Goal: Check status: Check status

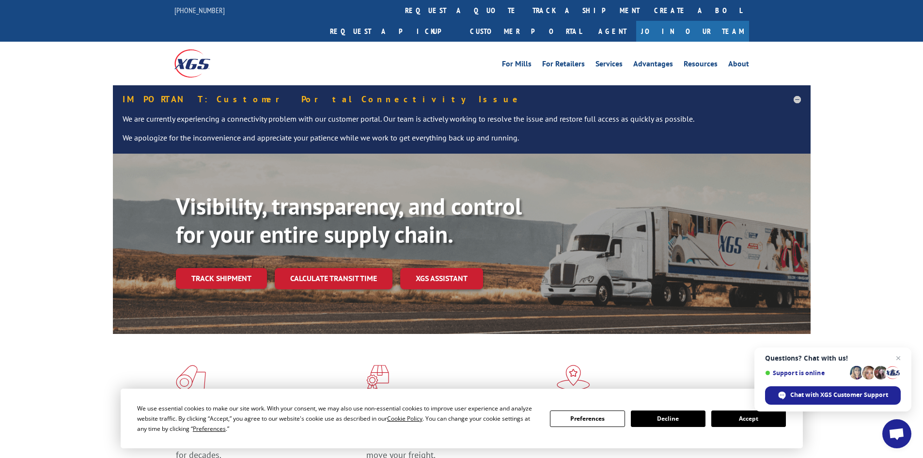
click at [83, 334] on div "Flooring Logistics Solutions As an industry carrier of choice, XGS has brought …" at bounding box center [461, 431] width 923 height 195
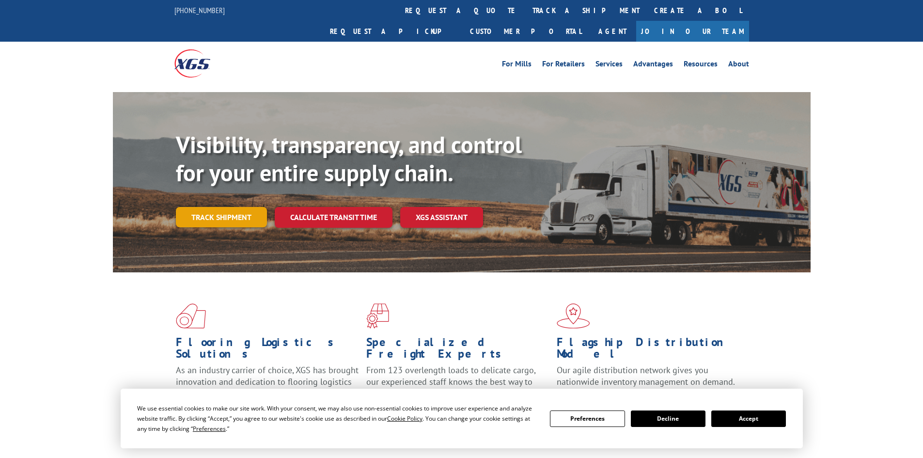
click at [253, 207] on link "Track shipment" at bounding box center [221, 217] width 91 height 20
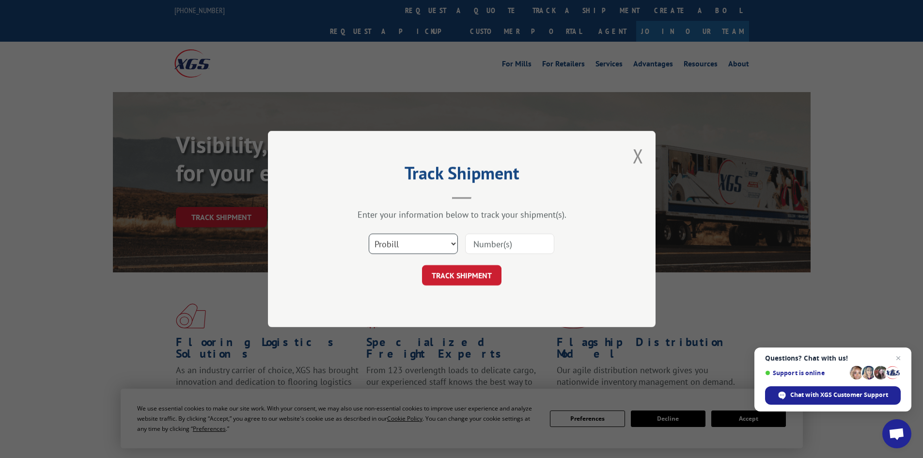
click at [448, 240] on select "Select category... Probill BOL PO" at bounding box center [413, 244] width 89 height 20
select select "bol"
click at [369, 234] on select "Select category... Probill BOL PO" at bounding box center [413, 244] width 89 height 20
click at [498, 247] on input at bounding box center [509, 244] width 89 height 20
paste input "17607724"
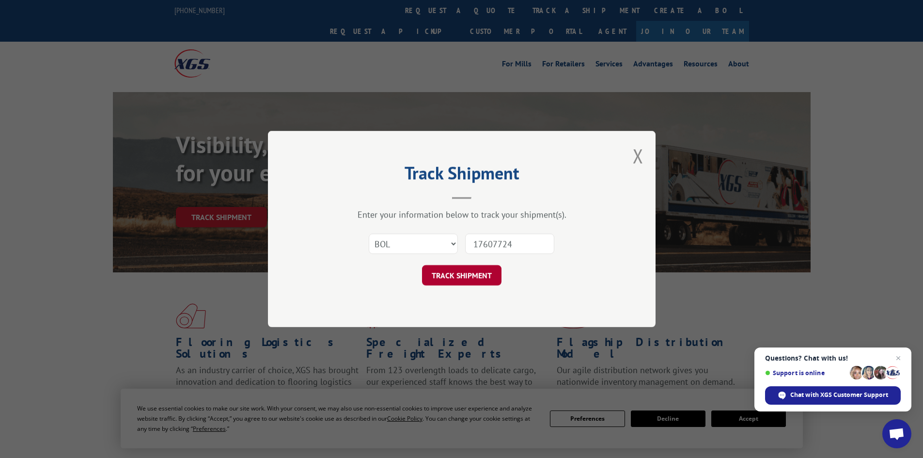
type input "17607724"
click at [458, 274] on button "TRACK SHIPMENT" at bounding box center [461, 275] width 79 height 20
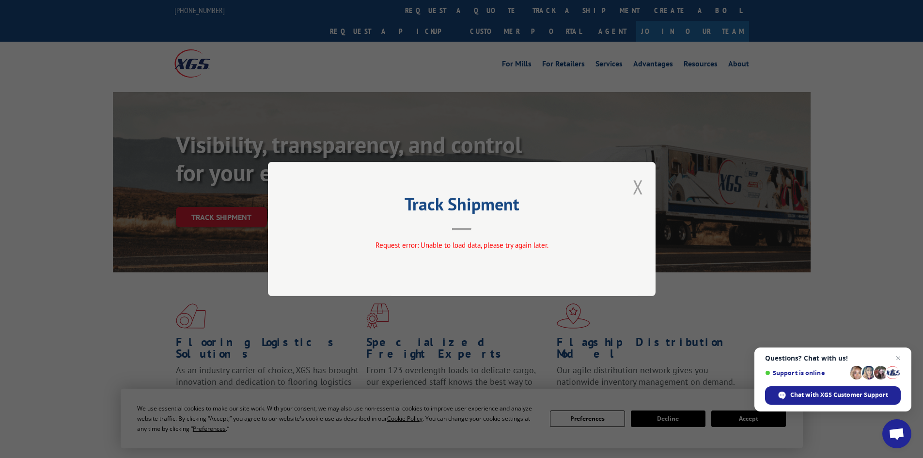
click at [639, 190] on button "Close modal" at bounding box center [638, 187] width 11 height 26
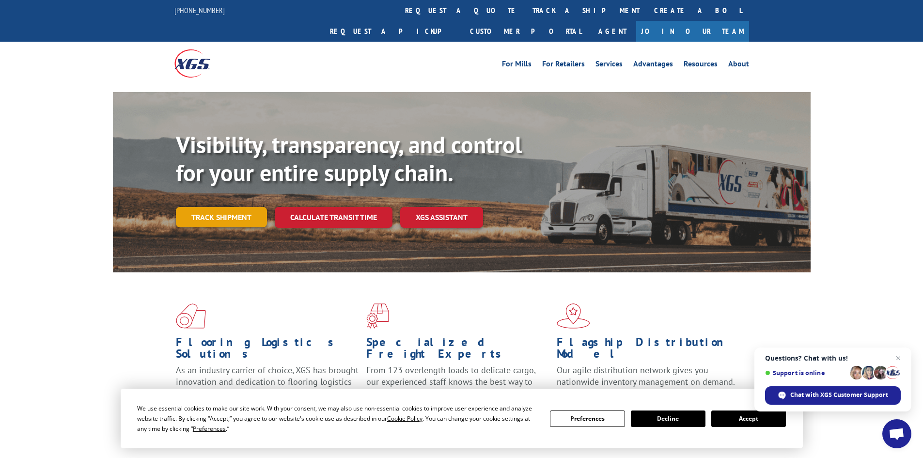
click at [247, 207] on link "Track shipment" at bounding box center [221, 217] width 91 height 20
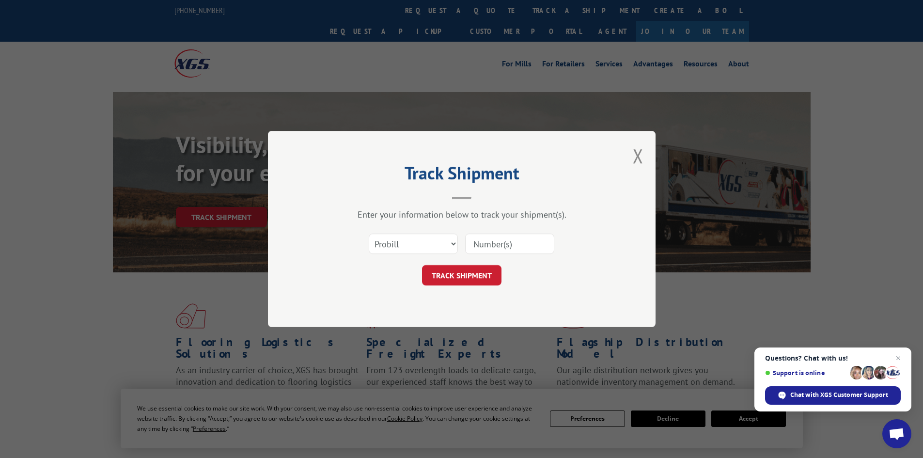
click at [501, 242] on input at bounding box center [509, 244] width 89 height 20
paste input "17607724"
type input "17607724"
click button "TRACK SHIPMENT" at bounding box center [461, 275] width 79 height 20
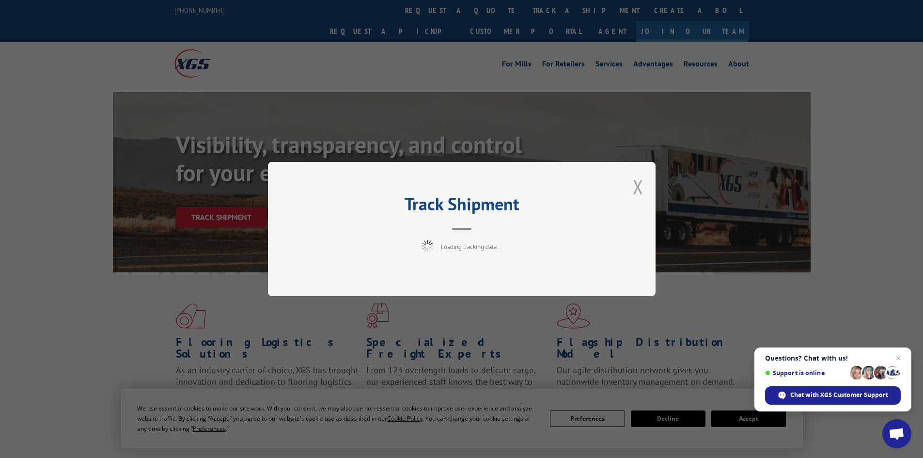
click at [639, 188] on button "Close modal" at bounding box center [638, 187] width 11 height 26
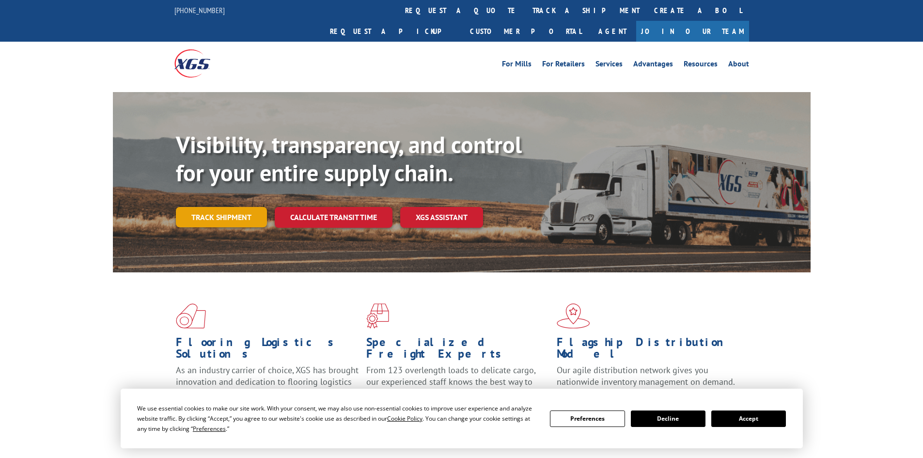
click at [252, 207] on link "Track shipment" at bounding box center [221, 217] width 91 height 20
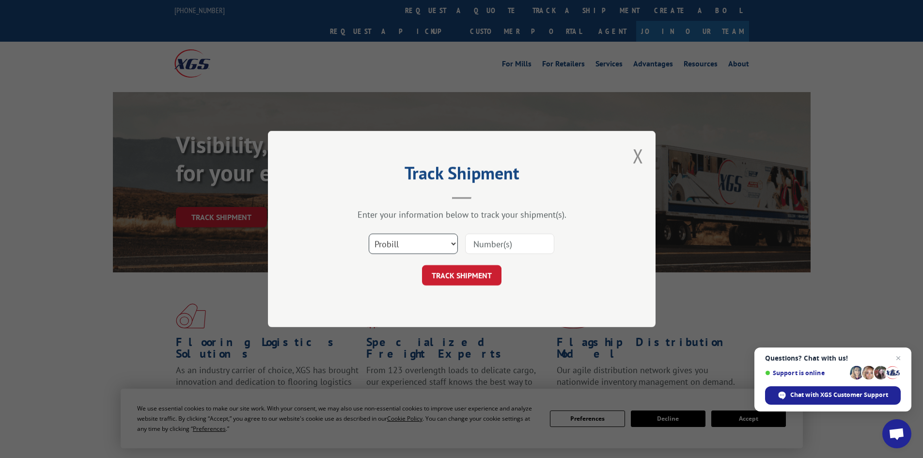
click at [450, 244] on select "Select category... Probill BOL PO" at bounding box center [413, 244] width 89 height 20
select select "bol"
click at [369, 234] on select "Select category... Probill BOL PO" at bounding box center [413, 244] width 89 height 20
click at [475, 246] on input at bounding box center [509, 244] width 89 height 20
paste input "17607724"
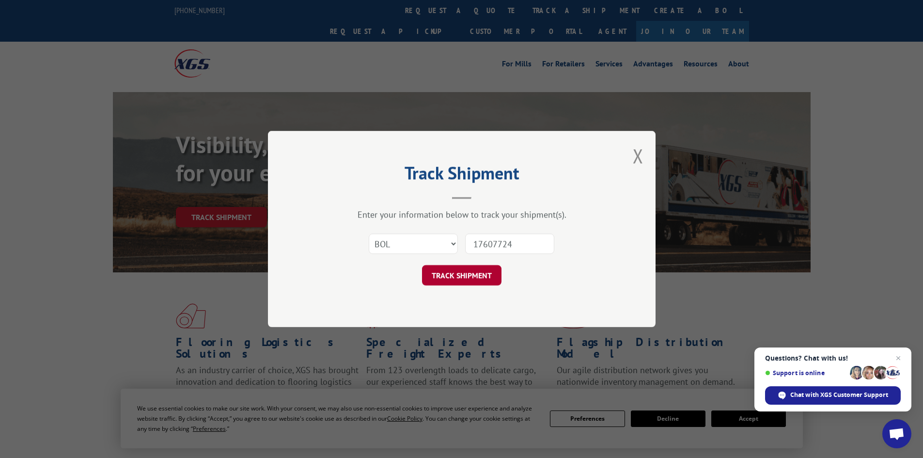
type input "17607724"
click at [476, 277] on button "TRACK SHIPMENT" at bounding box center [461, 275] width 79 height 20
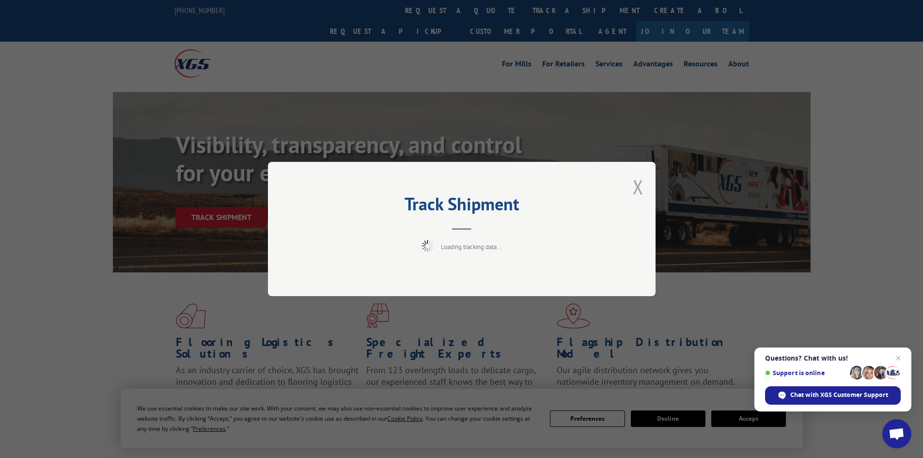
click at [636, 188] on button "Close modal" at bounding box center [638, 187] width 11 height 26
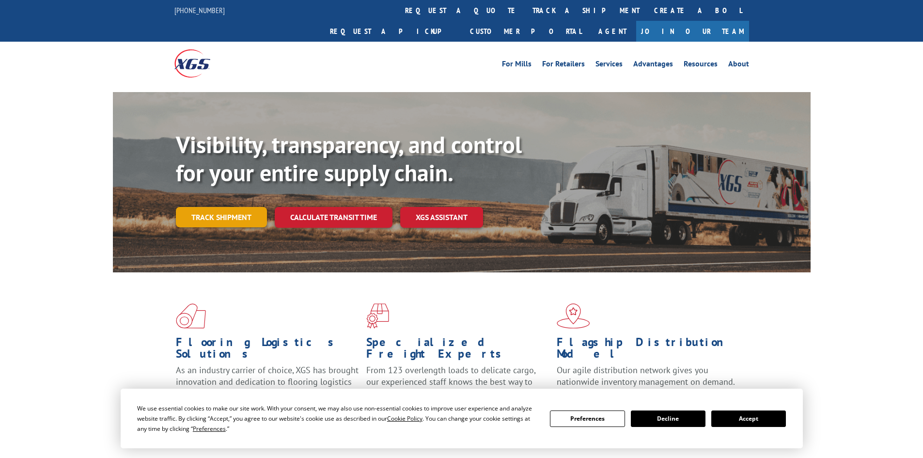
click at [245, 207] on link "Track shipment" at bounding box center [221, 217] width 91 height 20
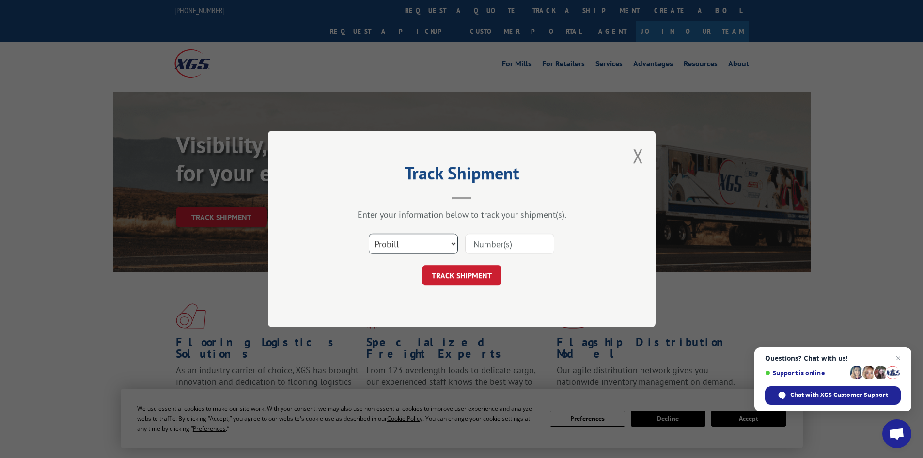
click at [434, 236] on select "Select category... Probill BOL PO" at bounding box center [413, 244] width 89 height 20
select select "bol"
click at [369, 234] on select "Select category... Probill BOL PO" at bounding box center [413, 244] width 89 height 20
click at [508, 244] on input at bounding box center [509, 244] width 89 height 20
paste input "6048212"
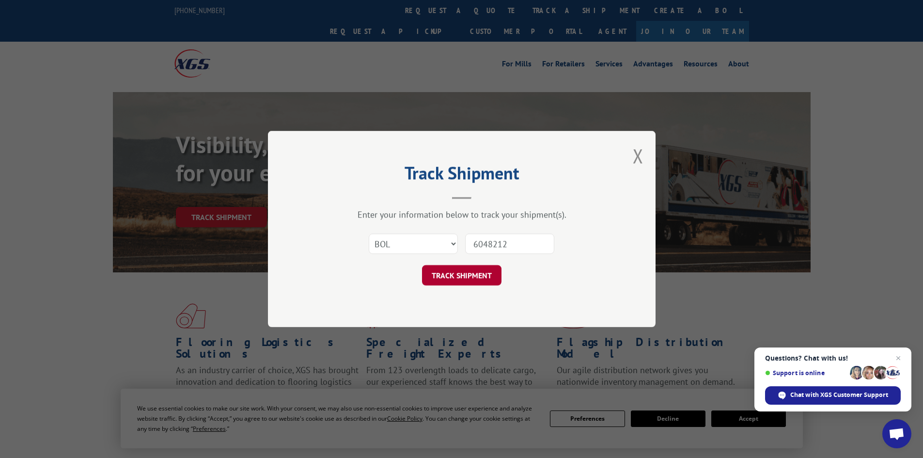
type input "6048212"
click at [479, 271] on button "TRACK SHIPMENT" at bounding box center [461, 275] width 79 height 20
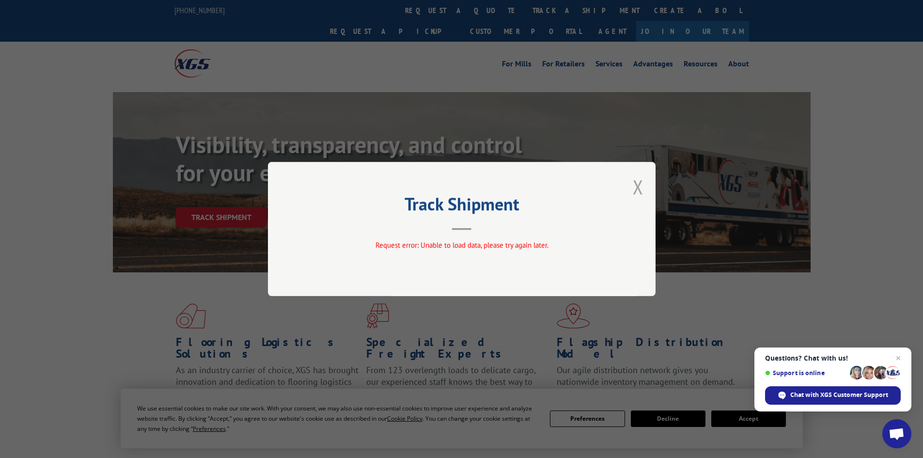
click at [640, 188] on button "Close modal" at bounding box center [638, 187] width 11 height 26
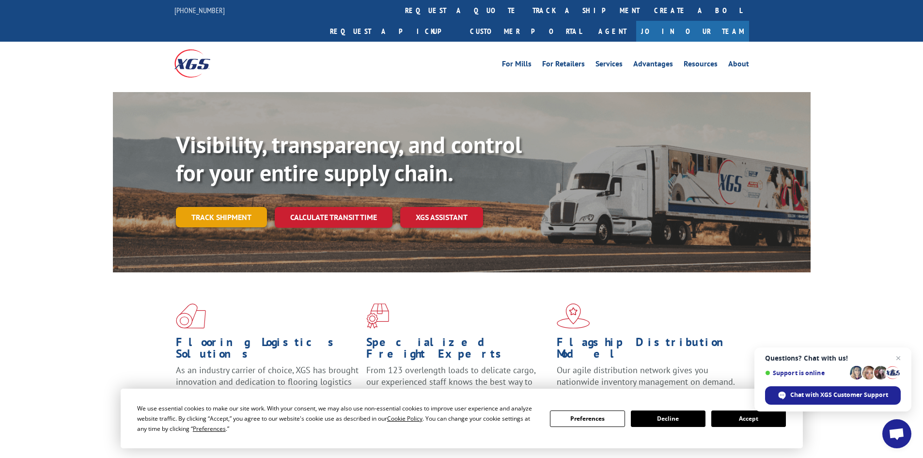
click at [230, 207] on link "Track shipment" at bounding box center [221, 217] width 91 height 20
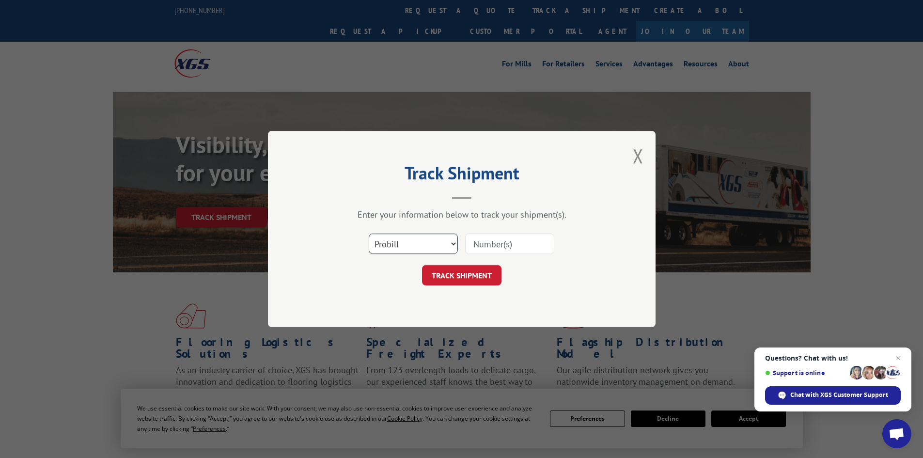
click at [449, 242] on select "Select category... Probill BOL PO" at bounding box center [413, 244] width 89 height 20
select select "bol"
click at [369, 234] on select "Select category... Probill BOL PO" at bounding box center [413, 244] width 89 height 20
click at [516, 241] on input at bounding box center [509, 244] width 89 height 20
paste input "6048212"
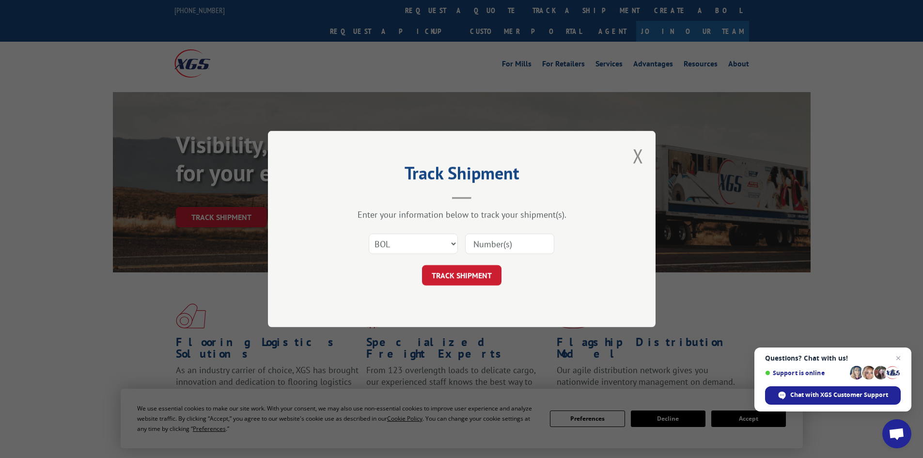
type input "6048212"
click button "TRACK SHIPMENT" at bounding box center [461, 275] width 79 height 20
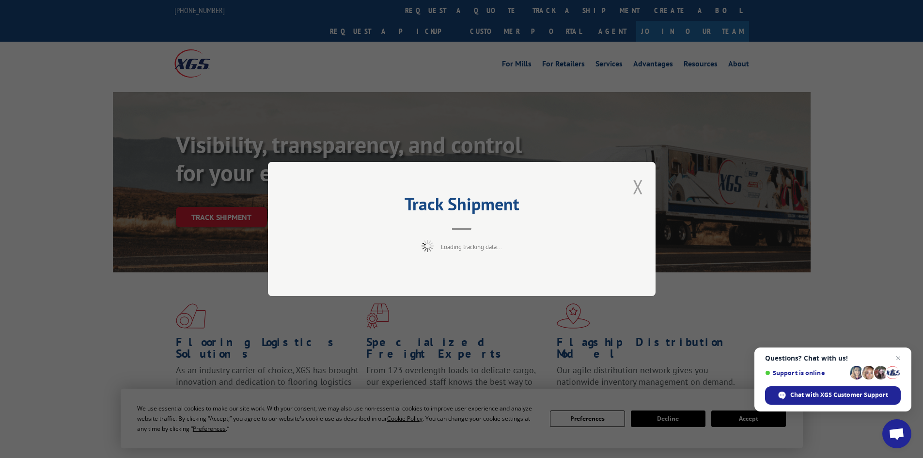
click at [638, 185] on button "Close modal" at bounding box center [638, 187] width 11 height 26
